Goal: Information Seeking & Learning: Learn about a topic

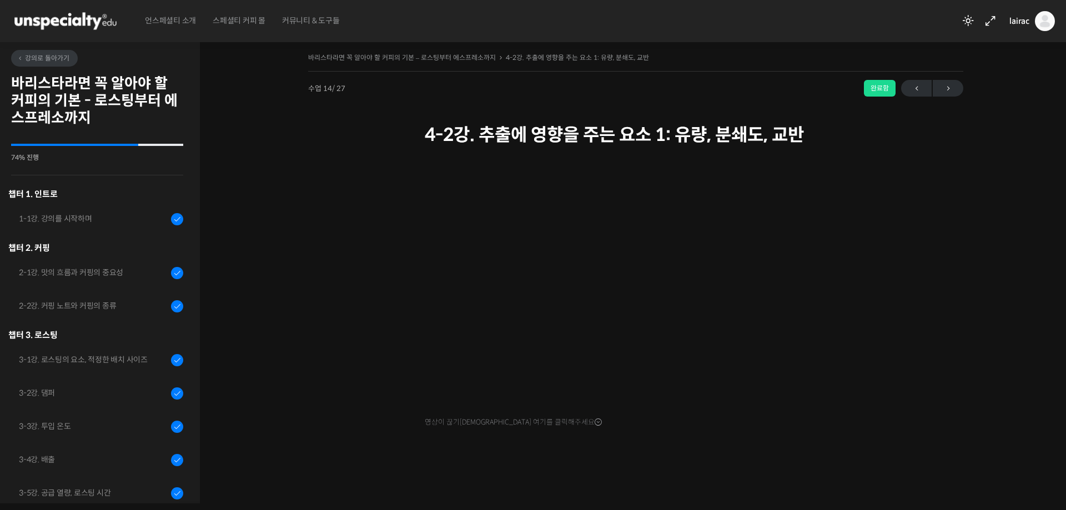
scroll to position [538, 0]
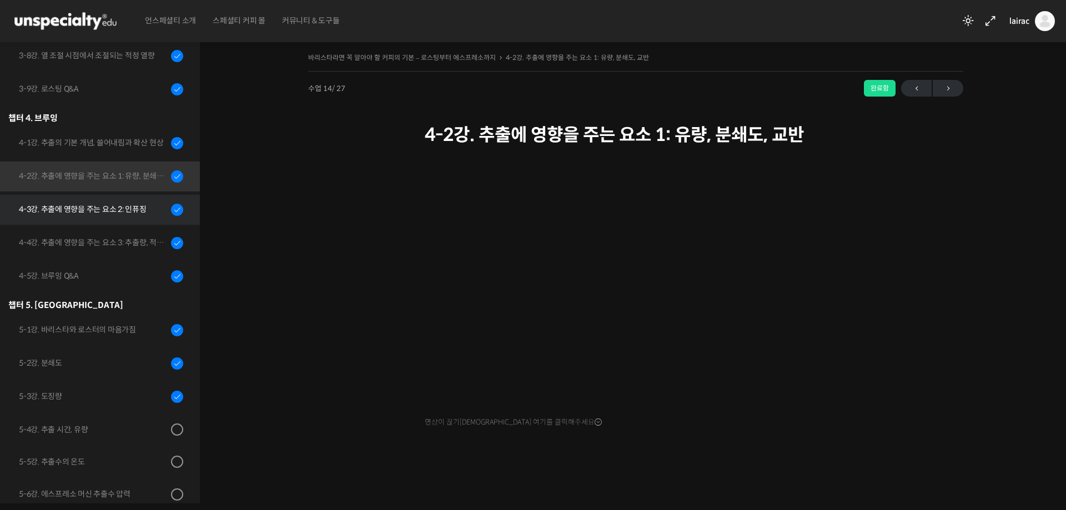
click at [103, 205] on div "4-3강. 추출에 영향을 주는 요소 2: 인퓨징" at bounding box center [93, 209] width 149 height 12
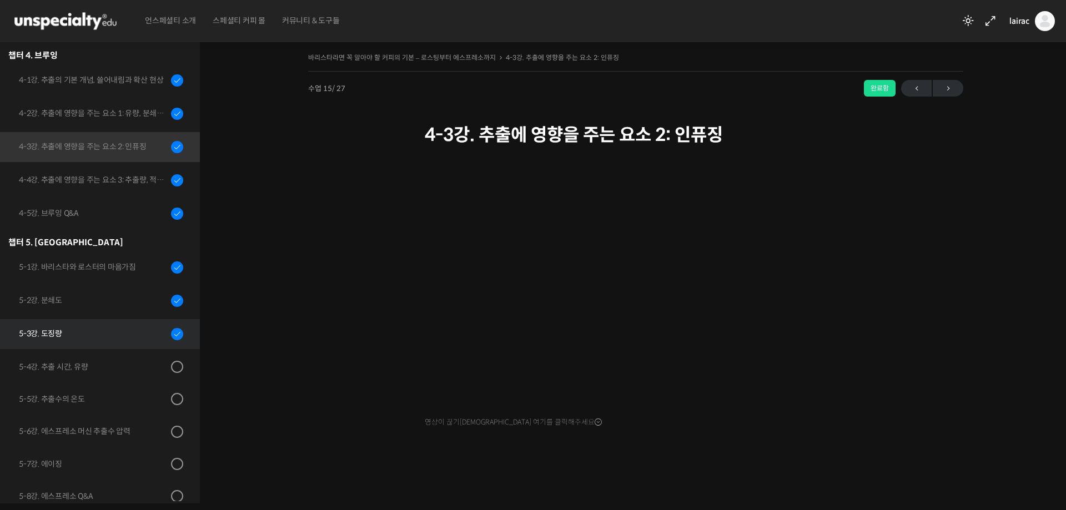
scroll to position [579, 0]
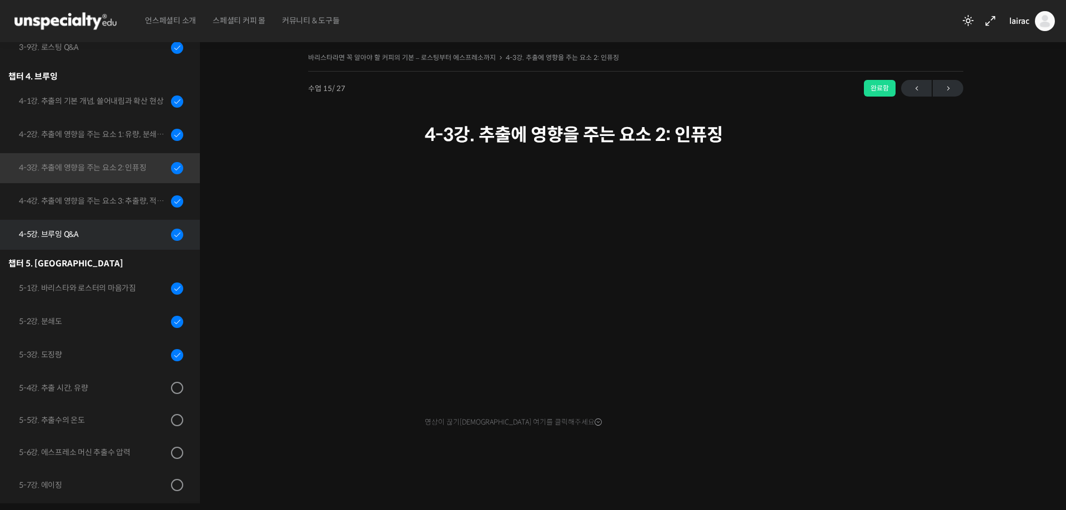
click at [46, 239] on div "4-5강. 브루잉 Q&A" at bounding box center [93, 234] width 149 height 12
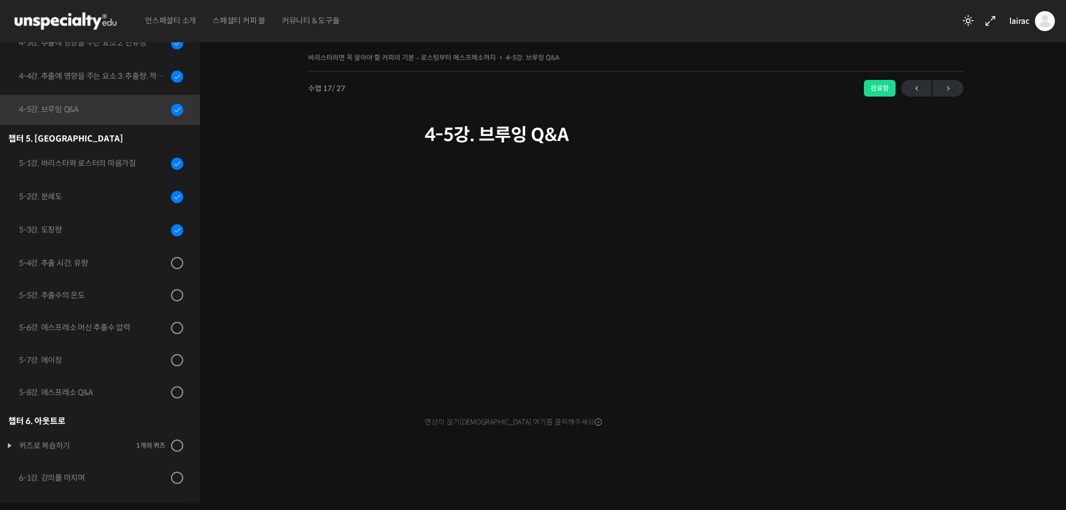
scroll to position [615, 0]
